Goal: Information Seeking & Learning: Learn about a topic

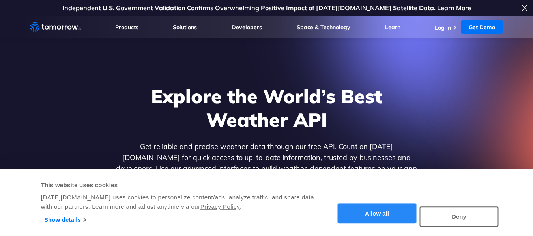
click at [382, 216] on button "Allow all" at bounding box center [377, 214] width 79 height 20
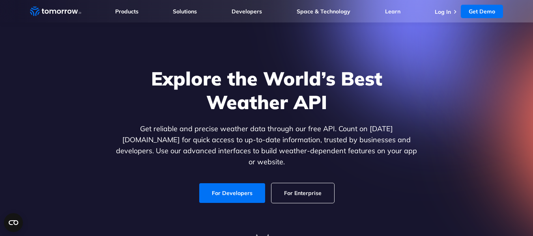
scroll to position [17, 0]
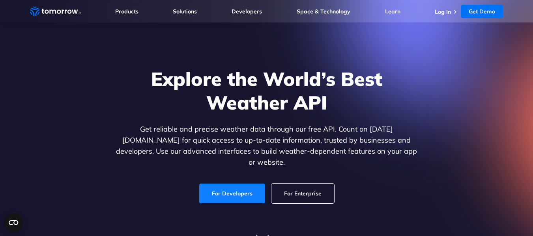
click at [235, 184] on link "For Developers" at bounding box center [232, 194] width 66 height 20
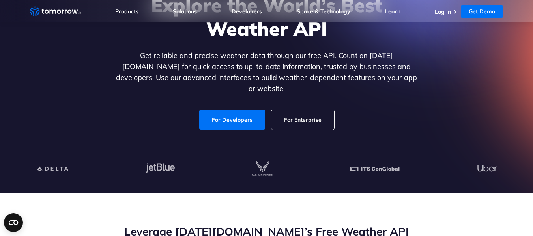
scroll to position [92, 0]
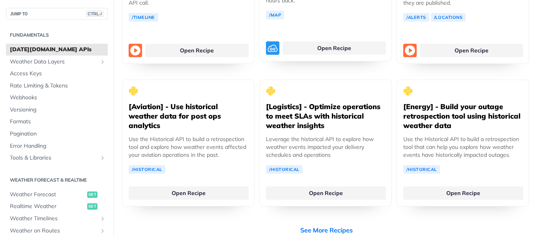
scroll to position [1572, 0]
click at [75, 57] on link "Weather Data Layers" at bounding box center [57, 62] width 102 height 12
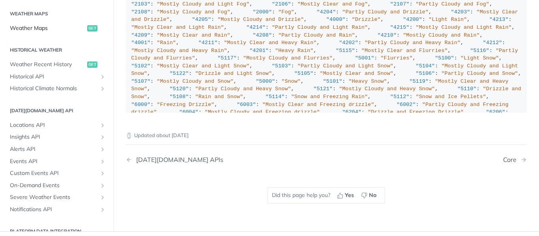
scroll to position [427, 0]
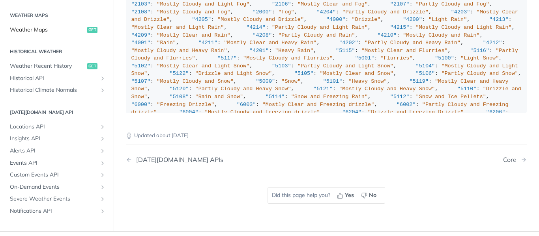
click at [36, 32] on span "Weather Maps" at bounding box center [47, 30] width 75 height 8
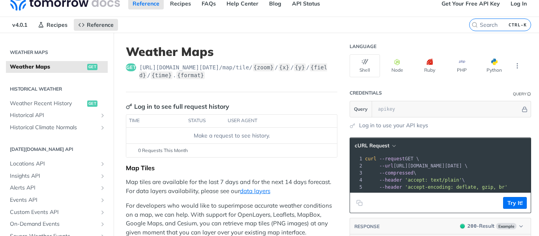
scroll to position [9, 0]
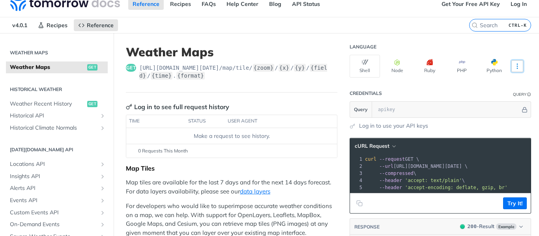
click at [514, 66] on icon "More ellipsis" at bounding box center [517, 66] width 7 height 7
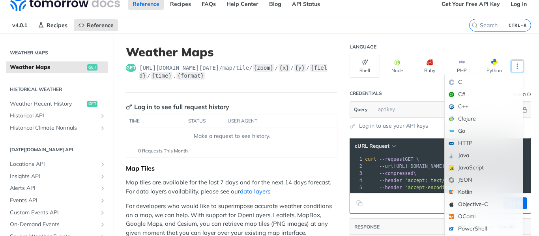
click at [514, 66] on icon "More ellipsis" at bounding box center [517, 66] width 7 height 7
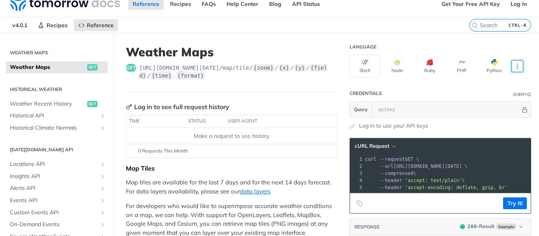
scroll to position [23, 0]
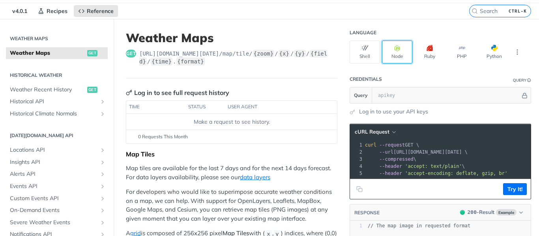
click at [390, 51] on button "Node" at bounding box center [397, 52] width 30 height 23
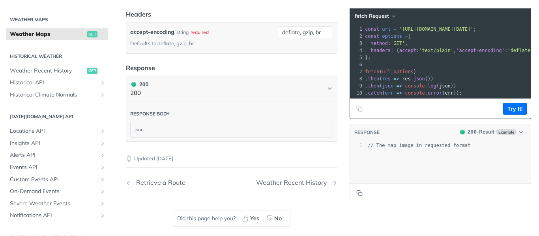
scroll to position [1065, 0]
click at [75, 72] on span "Weather Recent History" at bounding box center [47, 71] width 75 height 8
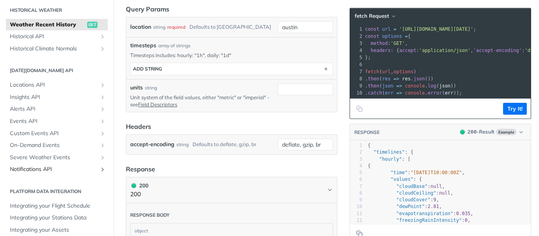
scroll to position [288, 0]
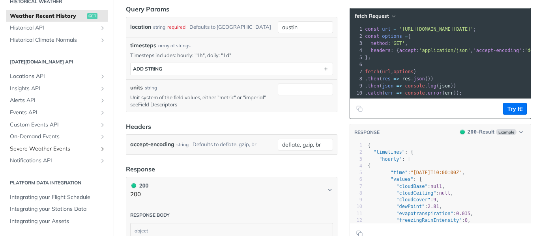
click at [78, 152] on span "Severe Weather Events" at bounding box center [54, 149] width 88 height 8
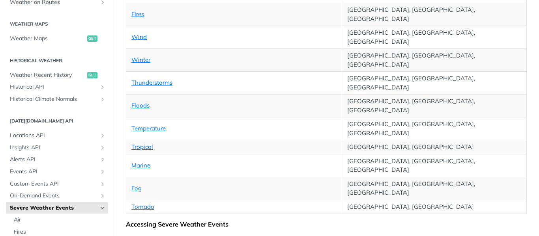
scroll to position [228, 0]
click at [45, 139] on span "Locations API" at bounding box center [54, 137] width 88 height 8
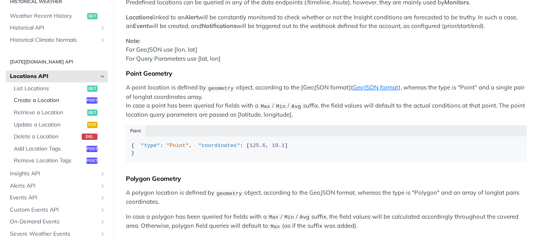
scroll to position [288, 0]
click at [47, 91] on span "List Locations" at bounding box center [49, 88] width 71 height 8
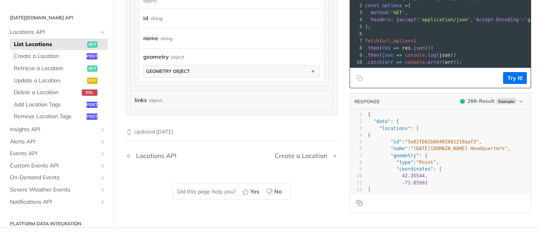
scroll to position [326, 0]
click at [56, 60] on span "Create a Location" at bounding box center [49, 56] width 71 height 8
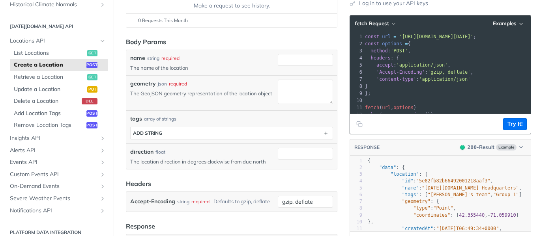
scroll to position [134, 0]
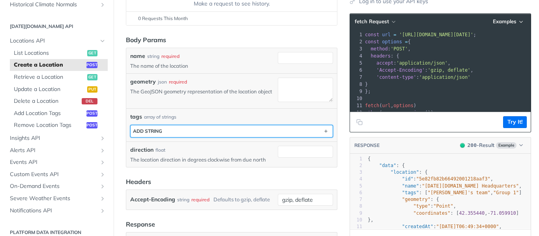
click at [144, 133] on div "ADD string" at bounding box center [147, 131] width 29 height 6
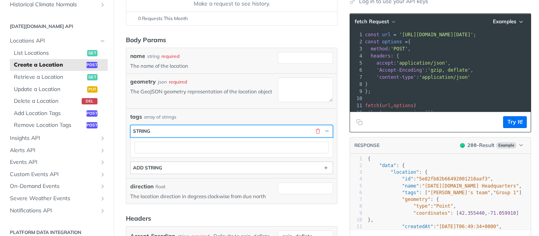
click at [144, 133] on div "string" at bounding box center [141, 131] width 17 height 6
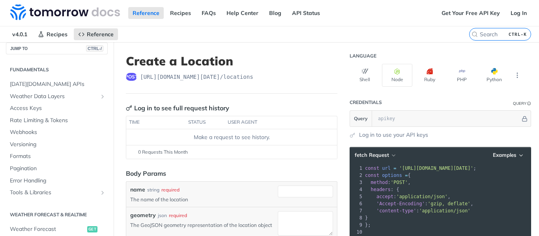
scroll to position [0, 0]
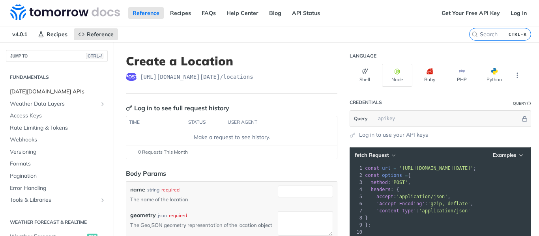
click at [50, 95] on span "Tomorrow.io APIs" at bounding box center [58, 92] width 96 height 8
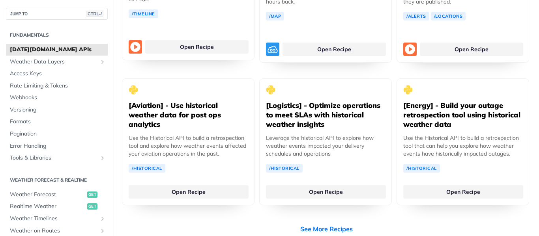
scroll to position [1572, 0]
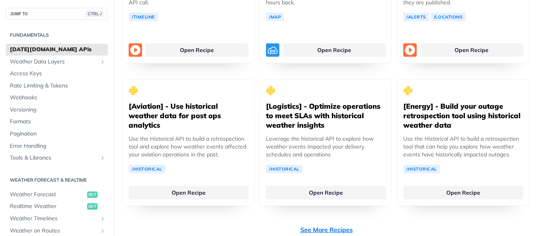
click at [308, 225] on link "See More Recipes" at bounding box center [326, 229] width 52 height 9
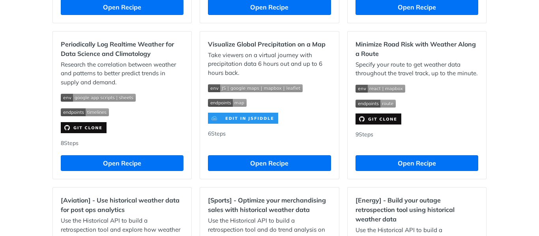
scroll to position [547, 0]
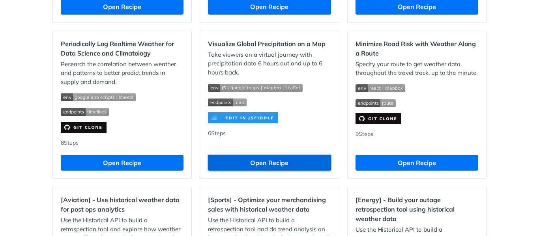
click at [247, 169] on button "Open Recipe" at bounding box center [269, 163] width 123 height 16
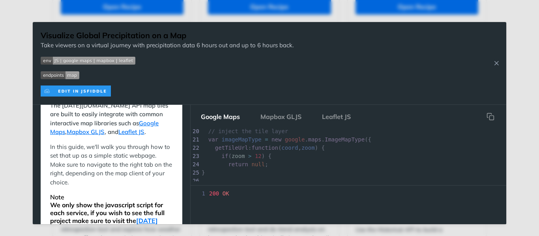
scroll to position [196, 0]
click at [334, 119] on button "Leaflet JS" at bounding box center [336, 117] width 41 height 16
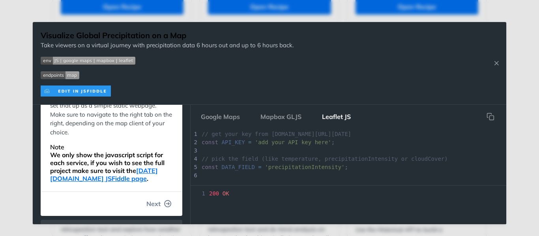
click at [165, 200] on button "Next" at bounding box center [159, 204] width 38 height 16
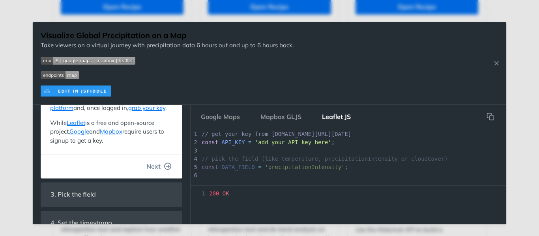
click at [158, 174] on button "Next" at bounding box center [159, 167] width 38 height 16
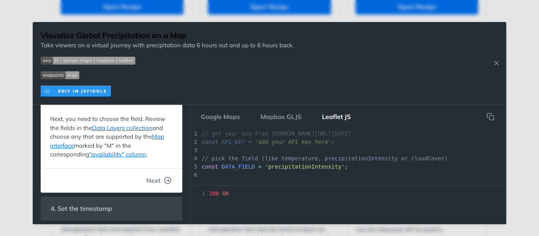
click at [156, 187] on button "Next" at bounding box center [159, 181] width 38 height 16
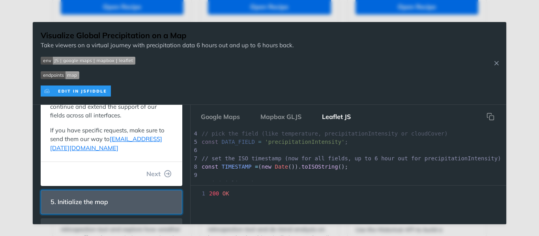
click at [148, 191] on header "5. Initialize the map" at bounding box center [111, 202] width 141 height 23
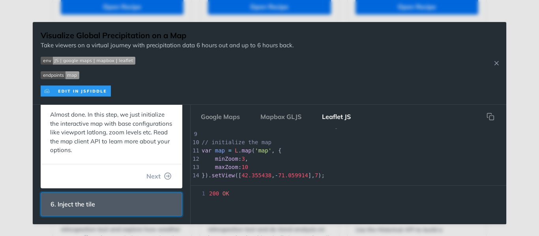
click at [151, 200] on header "6. Inject the tile" at bounding box center [111, 204] width 141 height 23
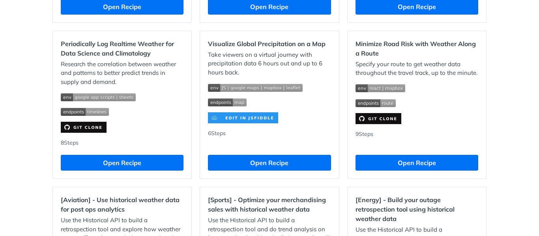
click at [131, 10] on div "Jump to Content Reference Recipes FAQs Help Center Blog API Status Recipes Refe…" at bounding box center [269, 118] width 539 height 236
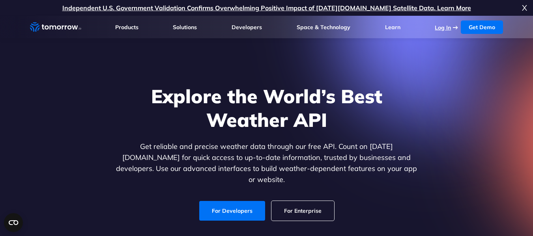
click at [442, 28] on link "Log In" at bounding box center [443, 27] width 16 height 7
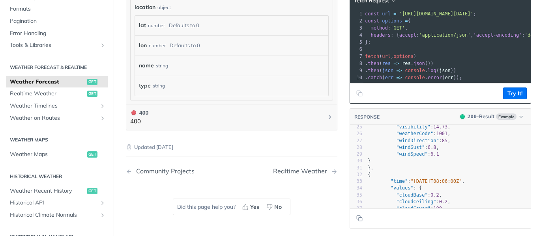
scroll to position [217, 0]
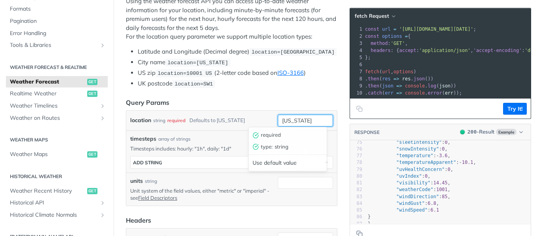
click at [293, 122] on input "new york" at bounding box center [305, 121] width 55 height 12
drag, startPoint x: 304, startPoint y: 123, endPoint x: 254, endPoint y: 124, distance: 50.5
click at [254, 124] on div "location string required Defaults to new york new york required type : string U…" at bounding box center [231, 121] width 203 height 12
type input "p"
type input "manila"
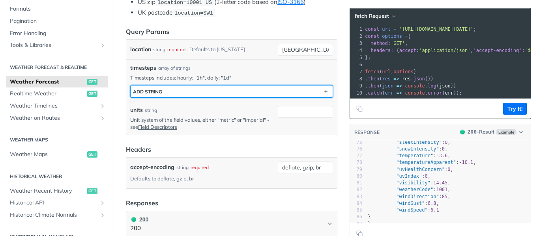
click at [272, 86] on button "ADD string" at bounding box center [232, 92] width 202 height 12
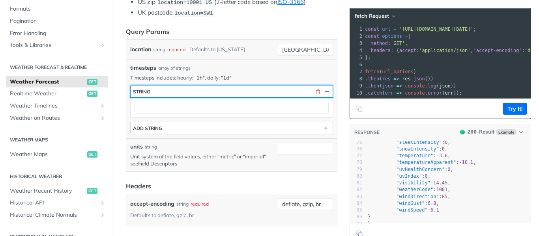
click at [272, 86] on button "string" at bounding box center [232, 92] width 202 height 12
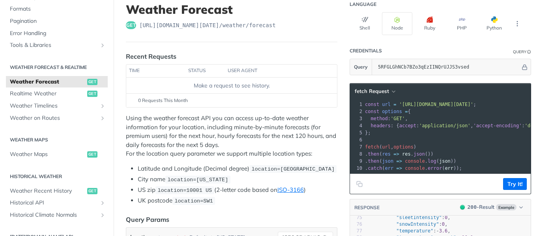
scroll to position [0, 0]
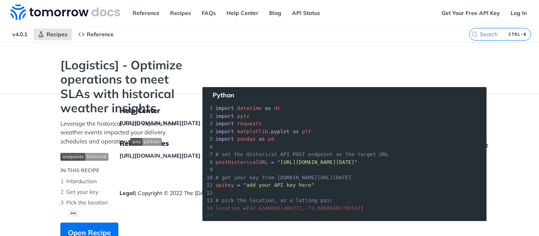
scroll to position [614, 0]
